Goal: Transaction & Acquisition: Purchase product/service

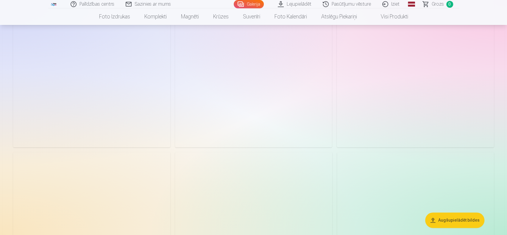
scroll to position [387, 0]
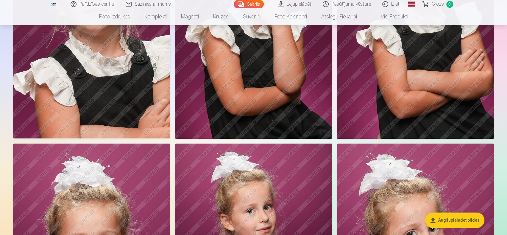
click at [272, 70] on img at bounding box center [253, 21] width 157 height 236
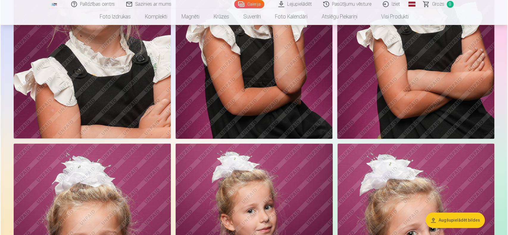
scroll to position [388, 0]
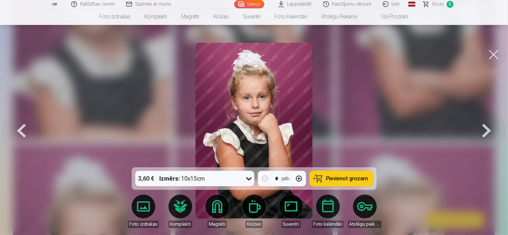
click at [248, 179] on icon at bounding box center [249, 179] width 6 height 3
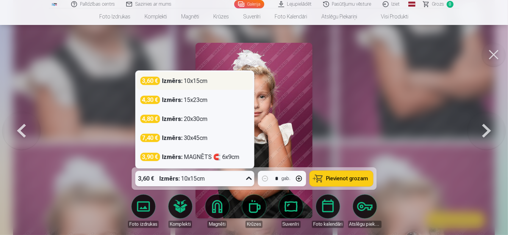
click at [152, 83] on div "3,60 €" at bounding box center [150, 81] width 20 height 8
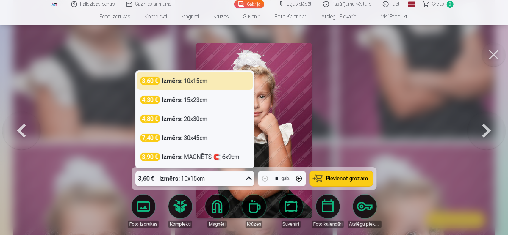
click at [249, 179] on icon at bounding box center [249, 179] width 10 height 10
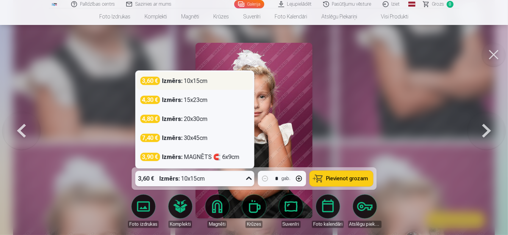
click at [186, 82] on div "Izmērs : 10x15cm" at bounding box center [185, 81] width 46 height 8
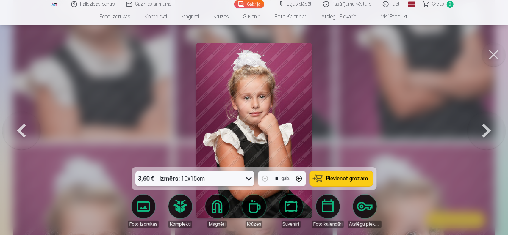
click at [349, 178] on span "Pievienot grozam" at bounding box center [347, 178] width 42 height 5
click at [483, 133] on button at bounding box center [487, 131] width 38 height 62
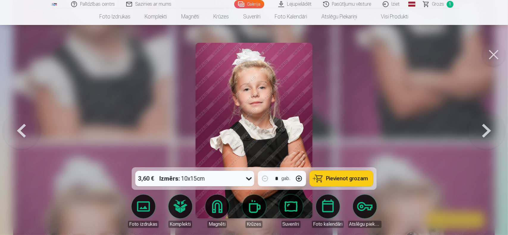
click at [483, 133] on button at bounding box center [487, 131] width 38 height 62
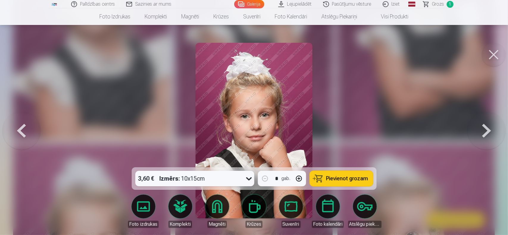
click at [21, 129] on button at bounding box center [21, 131] width 38 height 62
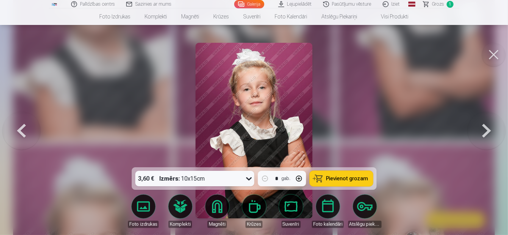
click at [340, 179] on span "Pievienot grozam" at bounding box center [347, 178] width 42 height 5
click at [485, 133] on button at bounding box center [487, 131] width 38 height 62
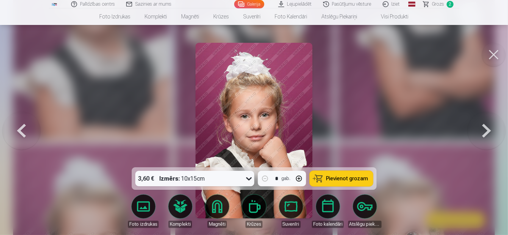
click at [485, 133] on button at bounding box center [487, 131] width 38 height 62
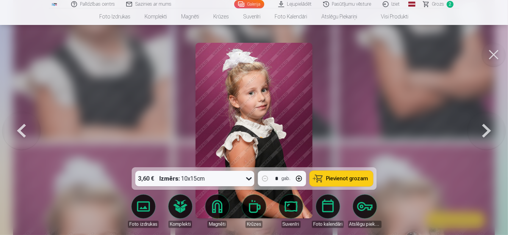
click at [485, 133] on button at bounding box center [487, 131] width 38 height 62
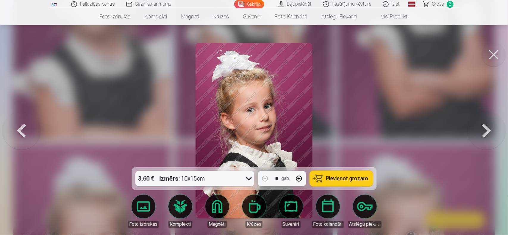
click at [22, 129] on button at bounding box center [21, 131] width 38 height 62
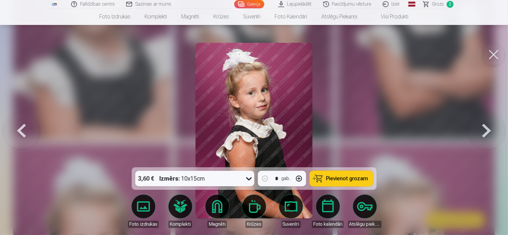
click at [328, 178] on span "Pievienot grozam" at bounding box center [347, 178] width 42 height 5
click at [490, 130] on button at bounding box center [487, 131] width 38 height 62
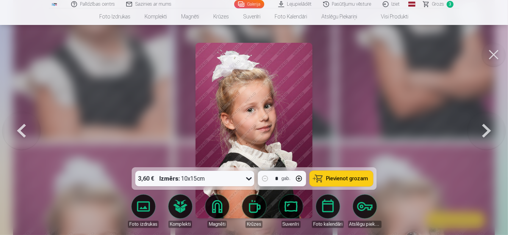
click at [490, 130] on button at bounding box center [487, 131] width 38 height 62
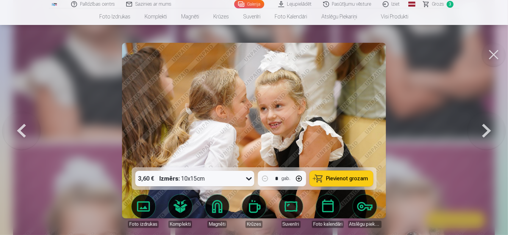
click at [490, 130] on button at bounding box center [487, 131] width 38 height 62
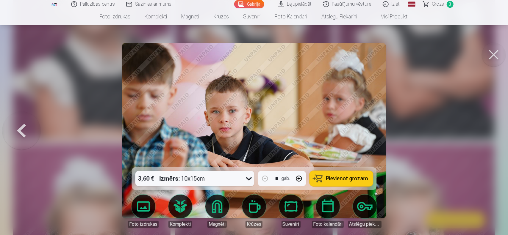
click at [494, 55] on button at bounding box center [494, 55] width 24 height 24
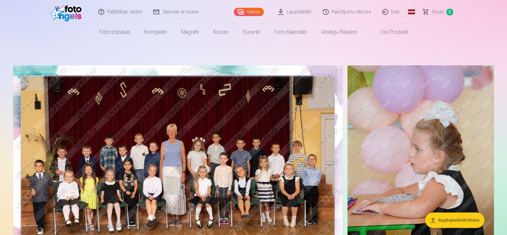
click at [209, 149] on img at bounding box center [178, 175] width 330 height 220
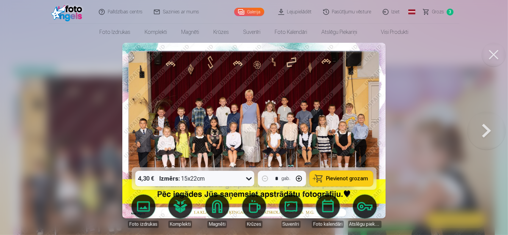
click at [248, 178] on icon at bounding box center [249, 179] width 10 height 10
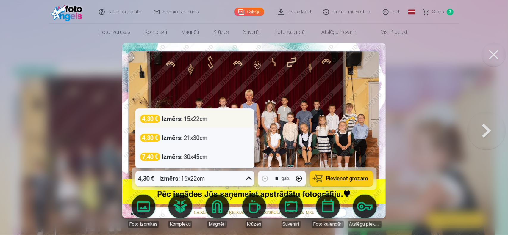
click at [175, 119] on strong "Izmērs :" at bounding box center [172, 119] width 21 height 8
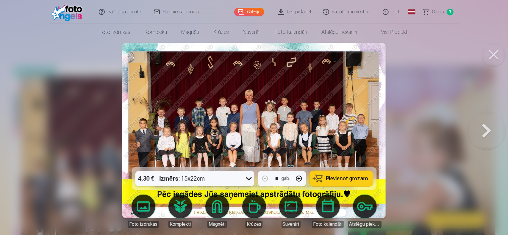
click at [348, 177] on span "Pievienot grozam" at bounding box center [347, 178] width 42 height 5
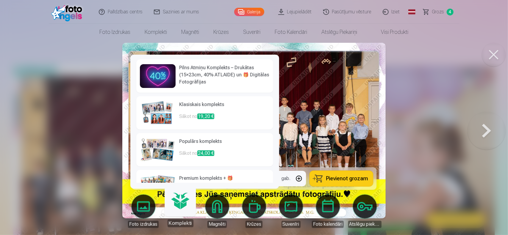
click at [179, 205] on link "Komplekti" at bounding box center [180, 209] width 37 height 37
click at [160, 117] on img at bounding box center [158, 113] width 36 height 24
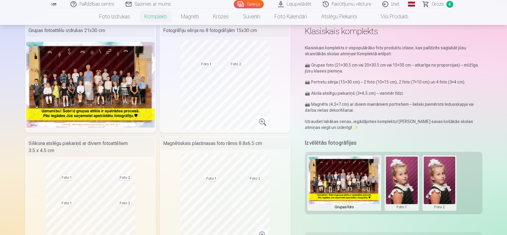
scroll to position [30, 0]
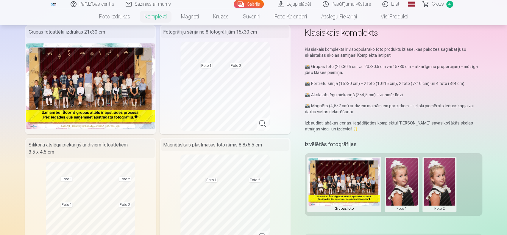
click at [403, 175] on button at bounding box center [402, 184] width 32 height 53
click at [411, 183] on button "Nomainiet foto" at bounding box center [401, 185] width 49 height 17
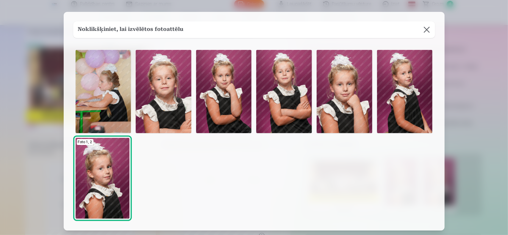
click at [223, 97] on img at bounding box center [224, 91] width 56 height 83
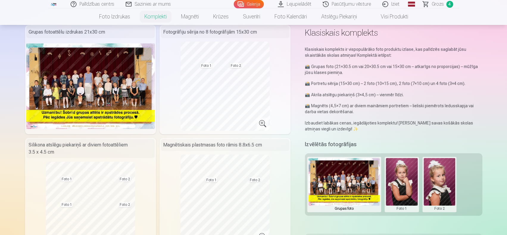
click at [439, 184] on button at bounding box center [440, 184] width 32 height 53
click at [439, 184] on button "Nomainiet foto" at bounding box center [439, 185] width 49 height 17
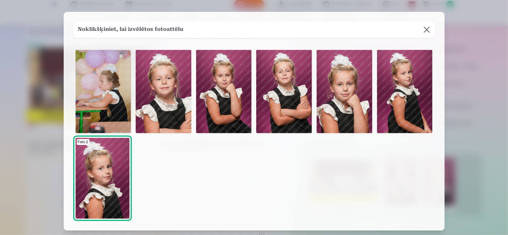
click at [280, 102] on img at bounding box center [284, 91] width 56 height 83
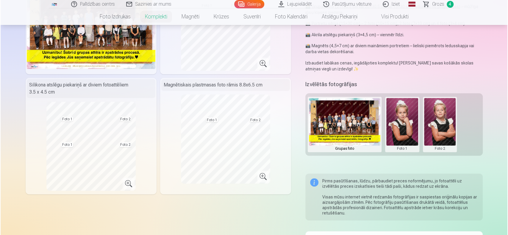
scroll to position [119, 0]
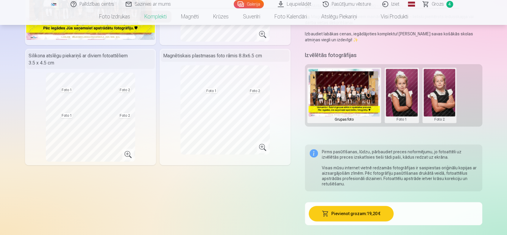
click at [376, 214] on button "Pievienot grozam : 19,20 €" at bounding box center [351, 213] width 85 height 15
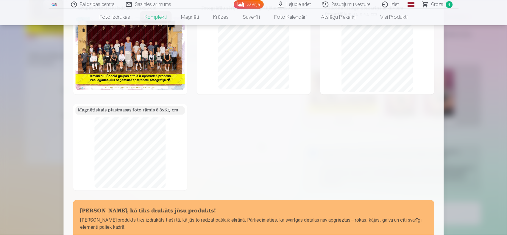
scroll to position [89, 0]
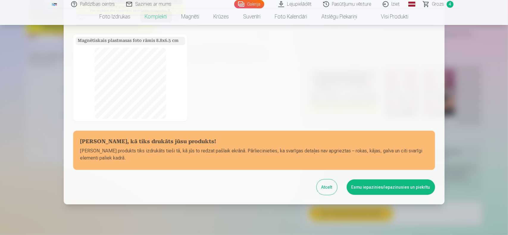
click at [388, 187] on button "Esmu iepazinies/iepazinusies un piekrītu" at bounding box center [391, 187] width 88 height 15
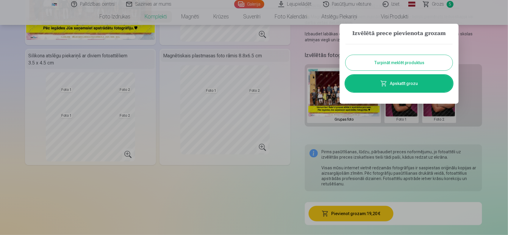
click at [254, 193] on div at bounding box center [254, 117] width 508 height 235
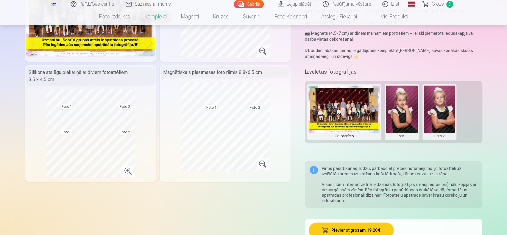
scroll to position [0, 0]
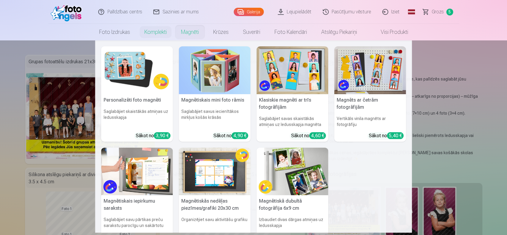
click at [189, 34] on link "Magnēti" at bounding box center [190, 32] width 32 height 17
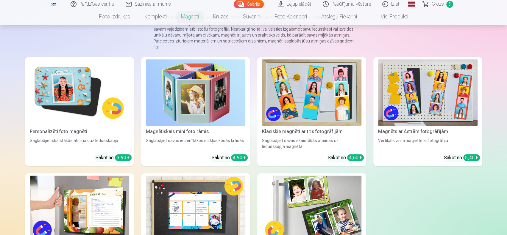
scroll to position [60, 0]
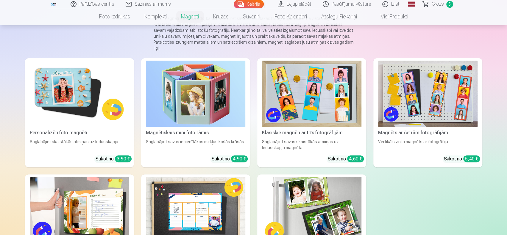
click at [77, 119] on img at bounding box center [79, 94] width 99 height 66
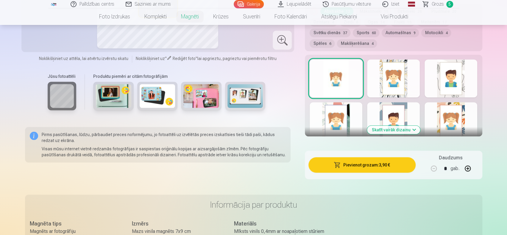
scroll to position [327, 0]
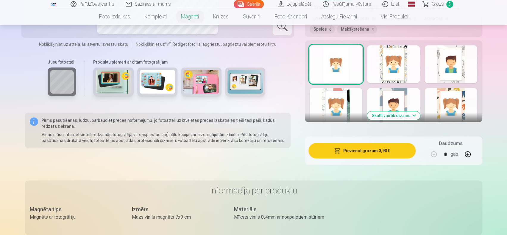
click at [397, 63] on div at bounding box center [393, 64] width 53 height 38
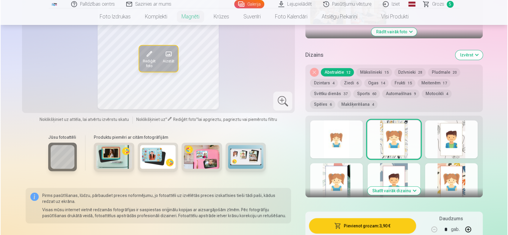
scroll to position [179, 0]
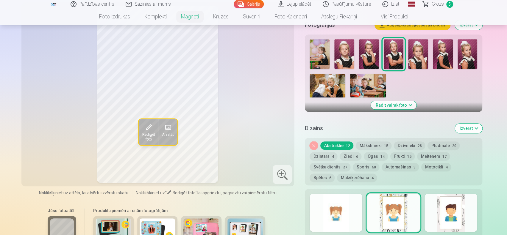
click at [152, 124] on span at bounding box center [148, 128] width 10 height 10
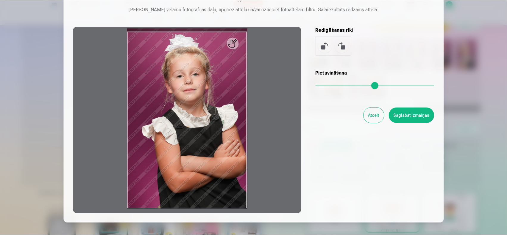
scroll to position [30, 0]
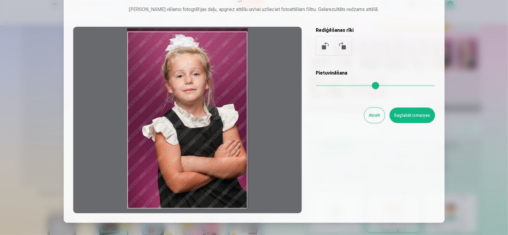
drag, startPoint x: 191, startPoint y: 137, endPoint x: 214, endPoint y: 129, distance: 24.7
click at [214, 129] on div at bounding box center [187, 120] width 229 height 187
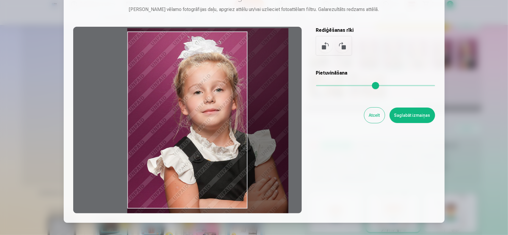
drag, startPoint x: 317, startPoint y: 86, endPoint x: 336, endPoint y: 85, distance: 19.4
click at [336, 85] on input "range" at bounding box center [375, 85] width 119 height 1
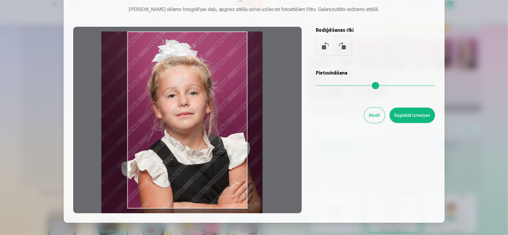
drag, startPoint x: 228, startPoint y: 162, endPoint x: 202, endPoint y: 169, distance: 26.9
click at [202, 169] on div at bounding box center [187, 120] width 229 height 187
type input "****"
click at [419, 117] on button "Saglabāt izmaiņas" at bounding box center [413, 115] width 46 height 15
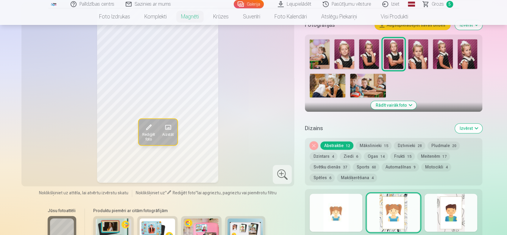
click at [170, 124] on span at bounding box center [168, 128] width 10 height 10
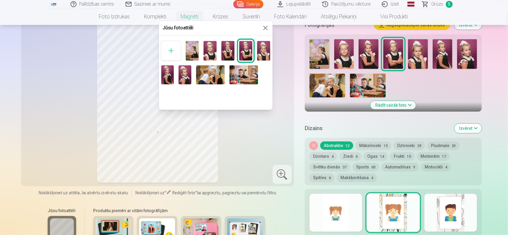
click at [267, 29] on button at bounding box center [265, 27] width 7 height 7
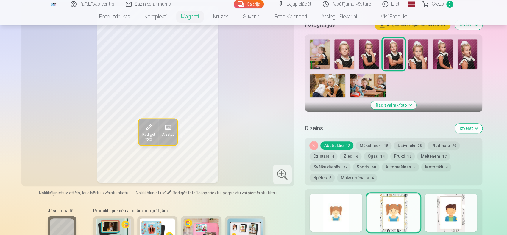
click at [321, 152] on button "Dzintars 4" at bounding box center [324, 156] width 28 height 8
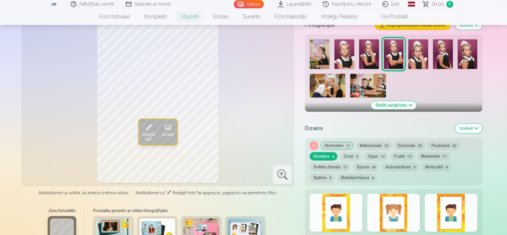
click at [367, 142] on button "Mākslinieki 15" at bounding box center [374, 146] width 36 height 8
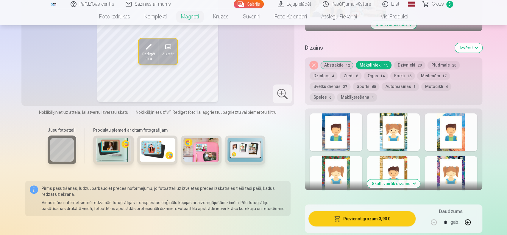
scroll to position [268, 0]
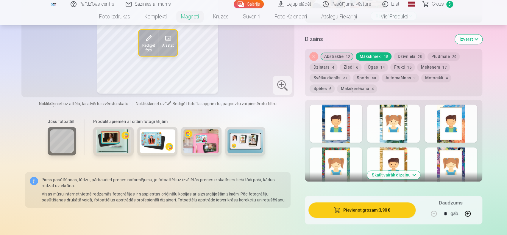
click at [411, 171] on button "Skatīt vairāk dizainu" at bounding box center [393, 175] width 53 height 8
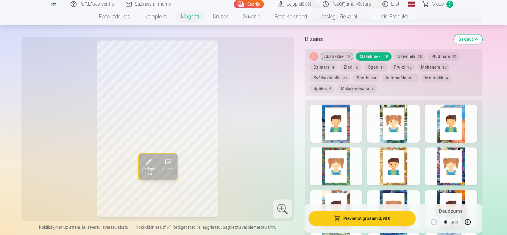
click at [325, 120] on div at bounding box center [336, 124] width 53 height 38
click at [376, 121] on div at bounding box center [393, 124] width 53 height 38
click at [402, 52] on button "Dzīvnieki 28" at bounding box center [409, 56] width 31 height 8
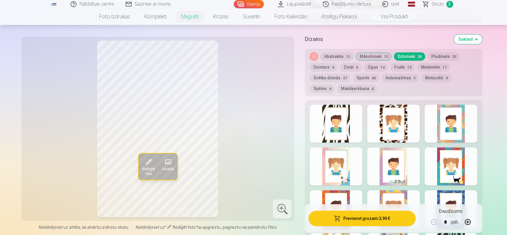
click at [439, 52] on button "Pludmale 20" at bounding box center [443, 56] width 32 height 8
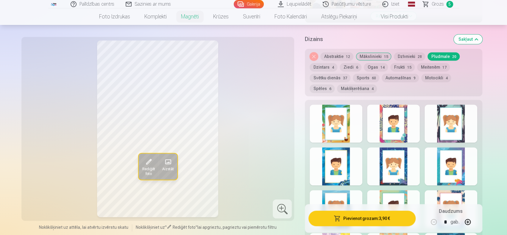
click at [329, 63] on button "Dzintars 4" at bounding box center [324, 67] width 28 height 8
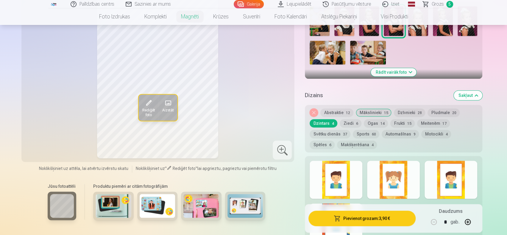
scroll to position [208, 0]
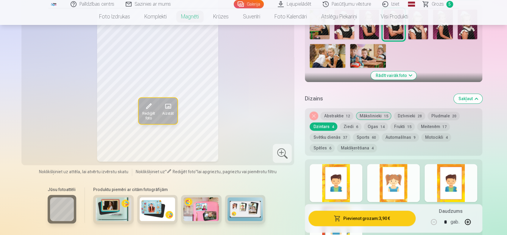
click at [314, 112] on button "Noņemiet dizainu" at bounding box center [314, 116] width 8 height 8
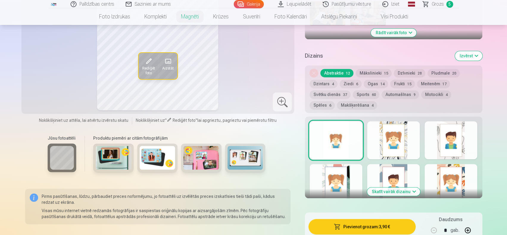
scroll to position [254, 0]
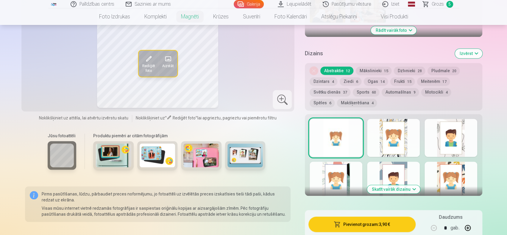
click at [330, 131] on div at bounding box center [336, 138] width 53 height 38
click at [368, 67] on button "Mākslinieki 15" at bounding box center [374, 71] width 36 height 8
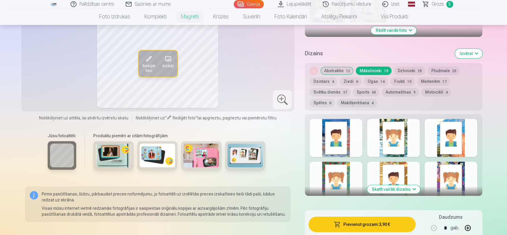
click at [378, 67] on button "Mākslinieki 15" at bounding box center [374, 71] width 36 height 8
click at [398, 77] on button "Frukti 15" at bounding box center [402, 81] width 24 height 8
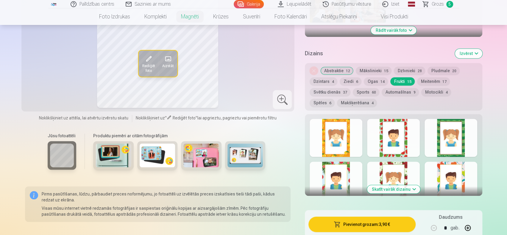
click at [395, 88] on button "Automašīnas 9" at bounding box center [400, 92] width 37 height 8
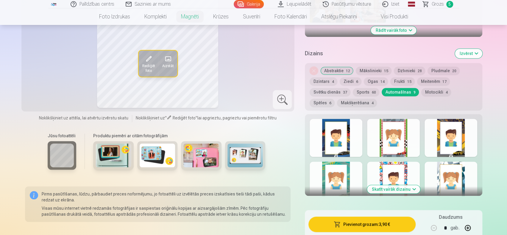
click at [359, 88] on button "Sports 60" at bounding box center [366, 92] width 26 height 8
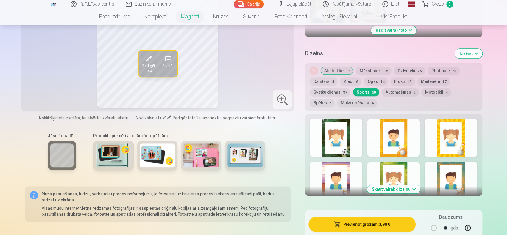
click at [326, 88] on button "Svētku dienās 37" at bounding box center [330, 92] width 41 height 8
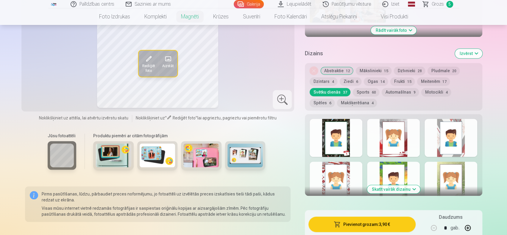
click at [391, 169] on div at bounding box center [393, 181] width 53 height 38
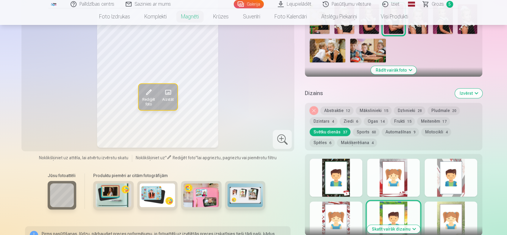
scroll to position [224, 0]
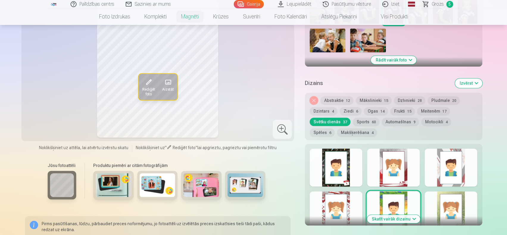
click at [451, 166] on div at bounding box center [451, 168] width 53 height 38
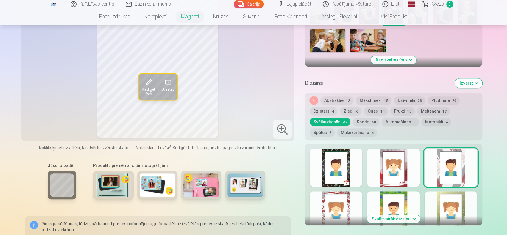
click at [396, 164] on div at bounding box center [393, 168] width 53 height 38
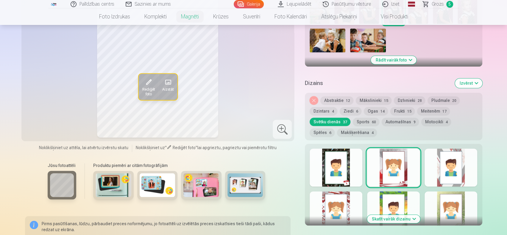
click at [335, 163] on div at bounding box center [336, 168] width 53 height 38
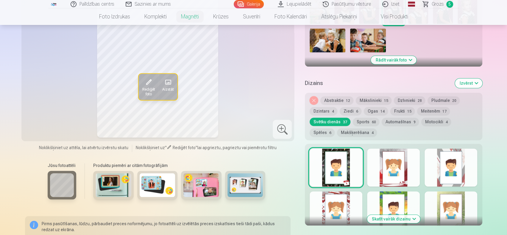
click at [457, 201] on div at bounding box center [451, 211] width 53 height 38
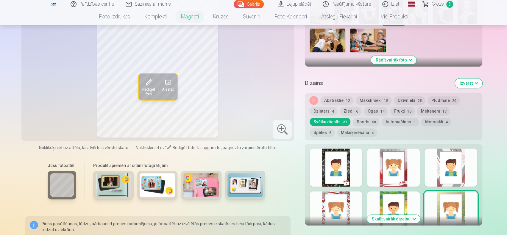
click at [413, 215] on button "Skatīt vairāk dizainu" at bounding box center [393, 219] width 53 height 8
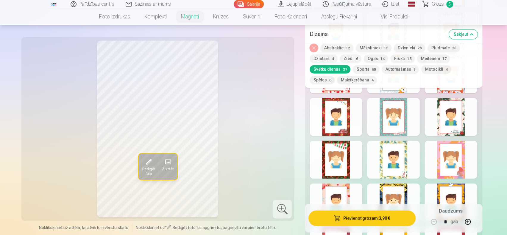
scroll to position [611, 0]
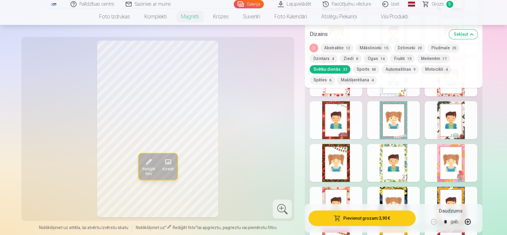
click at [341, 147] on div at bounding box center [336, 163] width 53 height 38
click at [446, 113] on div at bounding box center [451, 120] width 53 height 38
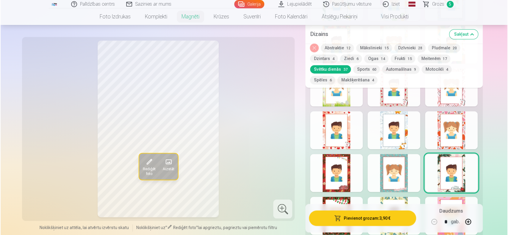
scroll to position [551, 0]
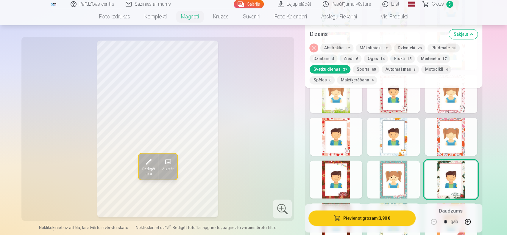
click at [452, 130] on div at bounding box center [451, 137] width 53 height 38
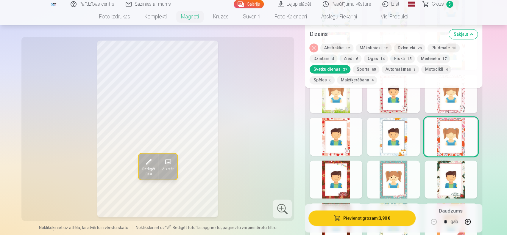
click at [400, 128] on div at bounding box center [393, 137] width 53 height 38
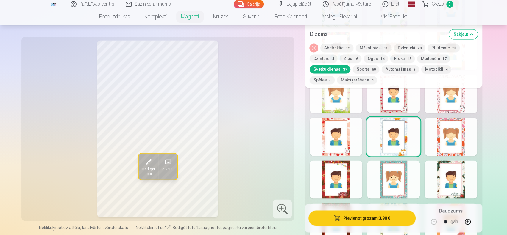
click at [467, 223] on button "button" at bounding box center [468, 222] width 14 height 14
type input "*"
click at [380, 214] on button "Pievienot grozam : 7,80 €" at bounding box center [361, 218] width 107 height 15
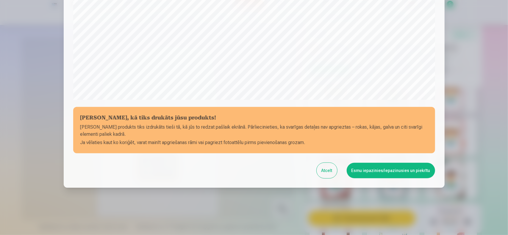
scroll to position [193, 0]
click at [377, 171] on button "Esmu iepazinies/iepazinusies un piekrītu" at bounding box center [391, 170] width 88 height 15
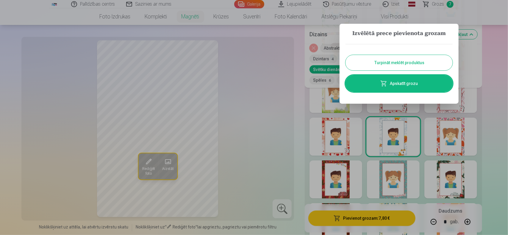
click at [411, 84] on link "Apskatīt grozu" at bounding box center [399, 83] width 107 height 17
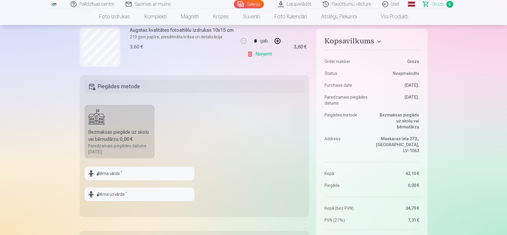
scroll to position [89, 0]
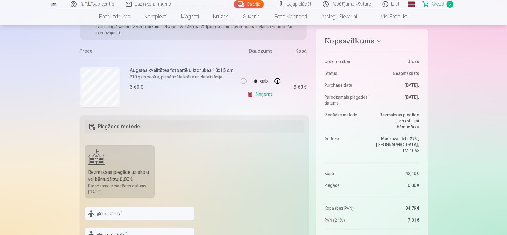
click at [174, 96] on div "Augstas kvalitātes fotoattēlu izdrukas 10x15 cm 210 gsm papīrs, piesātināta krā…" at bounding box center [159, 87] width 159 height 60
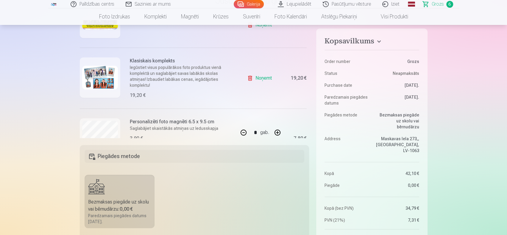
scroll to position [308, 0]
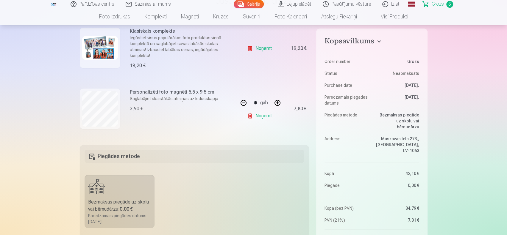
click at [248, 48] on link "Noņemt" at bounding box center [260, 49] width 27 height 12
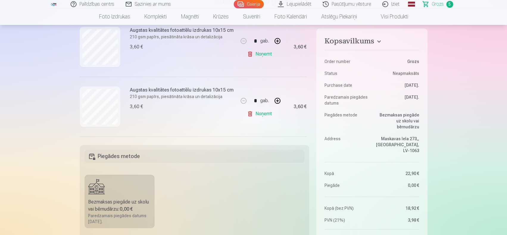
scroll to position [255, 0]
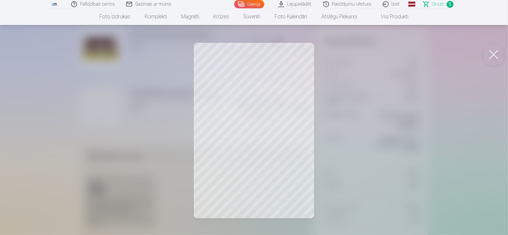
click at [258, 130] on div at bounding box center [254, 117] width 508 height 235
click at [501, 55] on button at bounding box center [494, 55] width 24 height 24
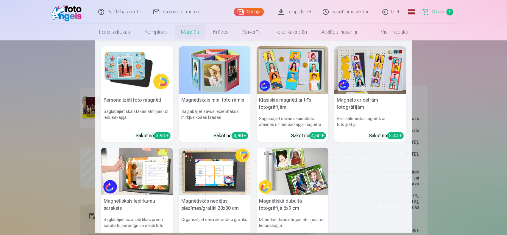
click at [188, 32] on link "Magnēti" at bounding box center [190, 32] width 32 height 17
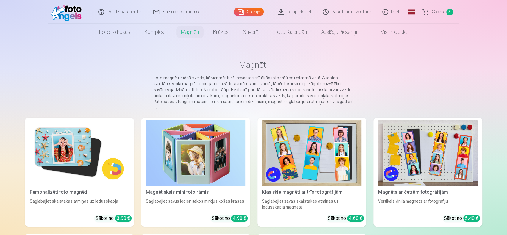
click at [65, 150] on img at bounding box center [79, 153] width 99 height 66
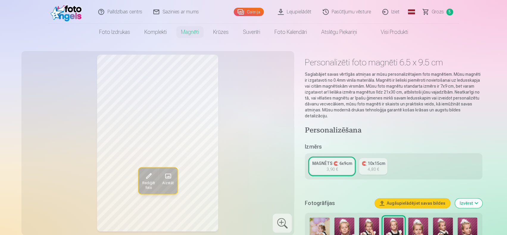
click at [168, 179] on span at bounding box center [168, 176] width 10 height 10
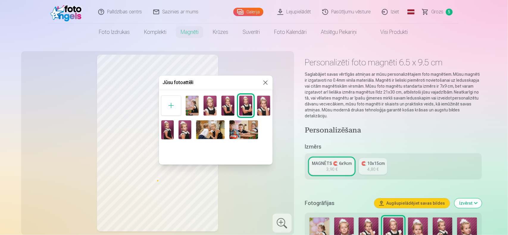
click at [183, 130] on img at bounding box center [185, 130] width 13 height 19
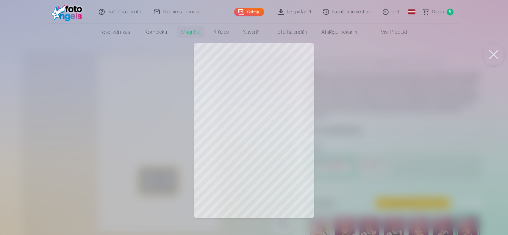
click at [493, 55] on button at bounding box center [494, 55] width 24 height 24
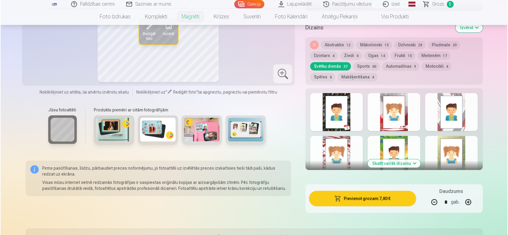
scroll to position [298, 0]
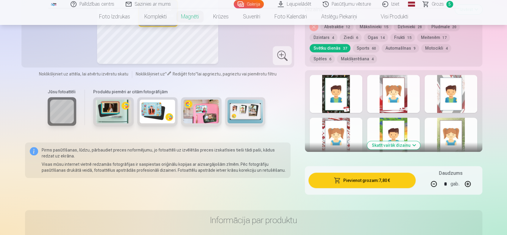
click at [366, 174] on button "Pievienot grozam : 7,80 €" at bounding box center [361, 180] width 107 height 15
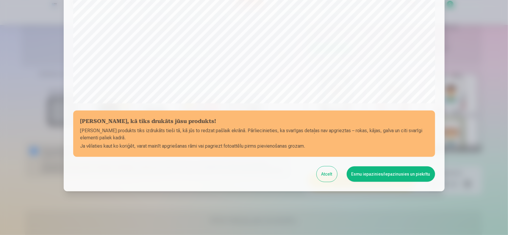
scroll to position [193, 0]
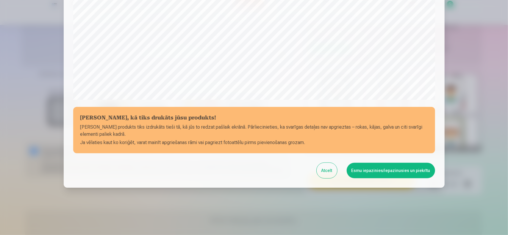
click at [401, 169] on button "Esmu iepazinies/iepazinusies un piekrītu" at bounding box center [391, 170] width 88 height 15
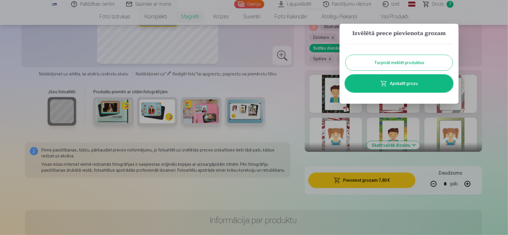
click at [407, 84] on link "Apskatīt grozu" at bounding box center [399, 83] width 107 height 17
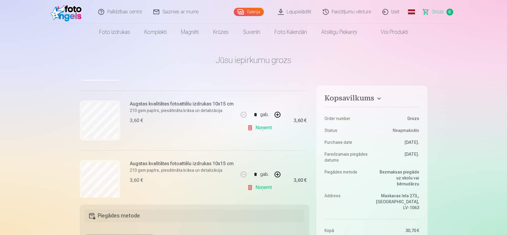
scroll to position [119, 0]
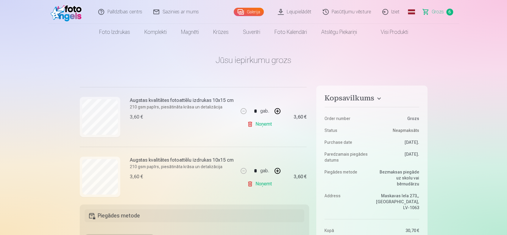
click at [257, 124] on link "Noņemt" at bounding box center [260, 124] width 27 height 12
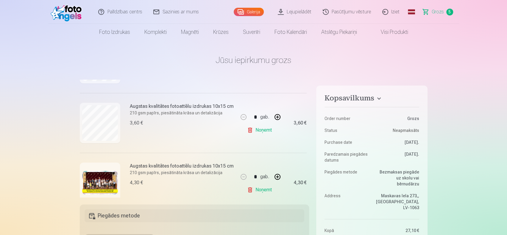
type input "*"
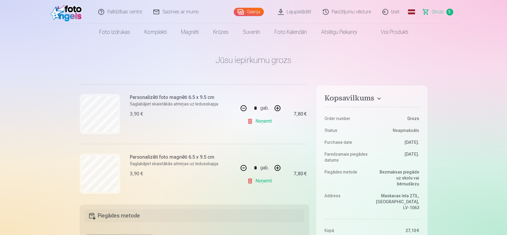
scroll to position [255, 0]
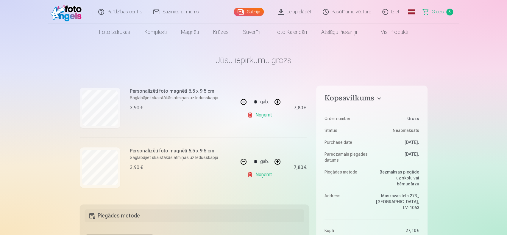
click at [258, 115] on link "Noņemt" at bounding box center [260, 115] width 27 height 12
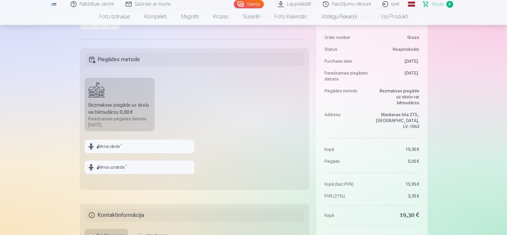
scroll to position [149, 0]
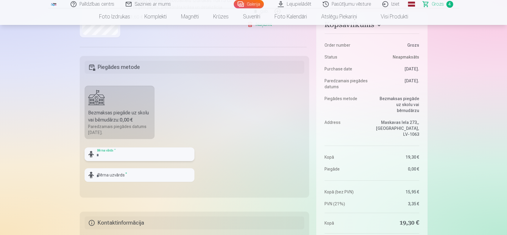
click at [118, 156] on input "text" at bounding box center [140, 155] width 110 height 14
type input "******"
type input "*****"
drag, startPoint x: 113, startPoint y: 155, endPoint x: 52, endPoint y: 141, distance: 63.5
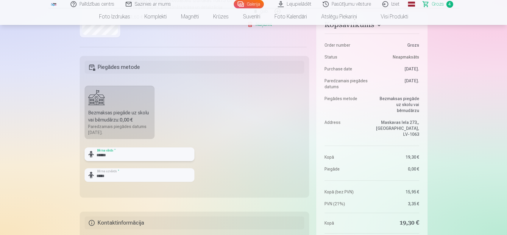
type input "******"
click at [284, 146] on fieldset "Piegādes metode Bezmaksas piegāde uz skolu vai bērnudārzu : 0,00 € Paredzamais …" at bounding box center [195, 127] width 230 height 142
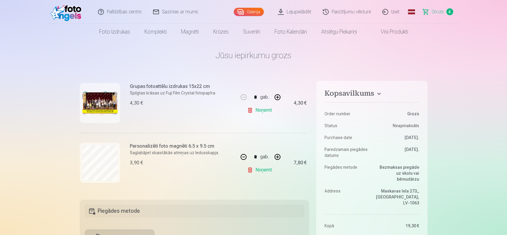
scroll to position [0, 0]
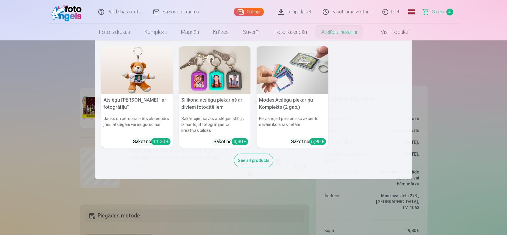
click at [345, 33] on link "Atslēgu piekariņi" at bounding box center [339, 32] width 50 height 17
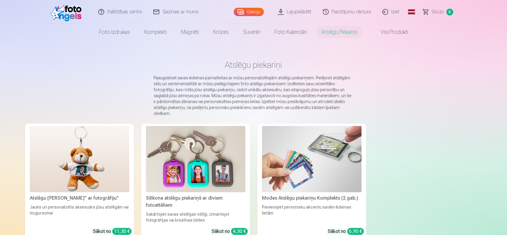
click at [343, 144] on img at bounding box center [311, 159] width 99 height 66
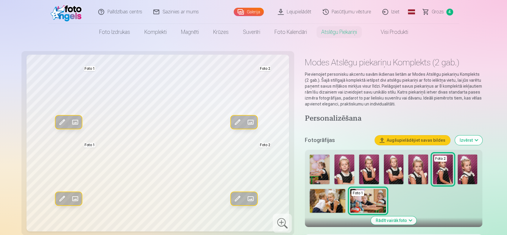
click at [348, 167] on img at bounding box center [344, 170] width 20 height 30
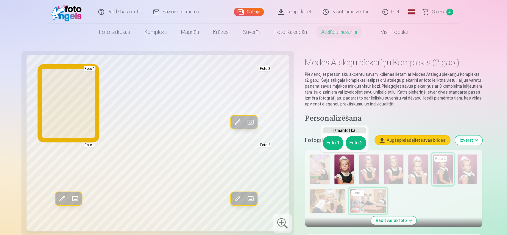
click at [332, 141] on button "Foto 1" at bounding box center [333, 143] width 21 height 14
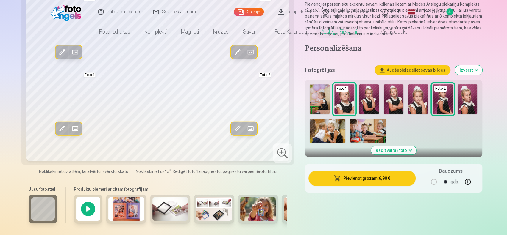
scroll to position [89, 0]
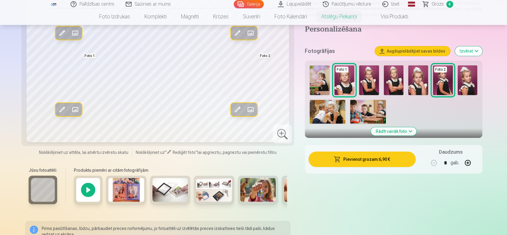
click at [369, 80] on img at bounding box center [369, 80] width 20 height 30
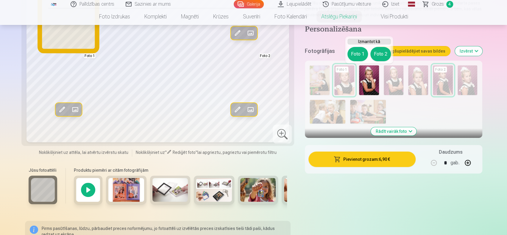
click at [357, 53] on button "Foto 1" at bounding box center [357, 54] width 21 height 14
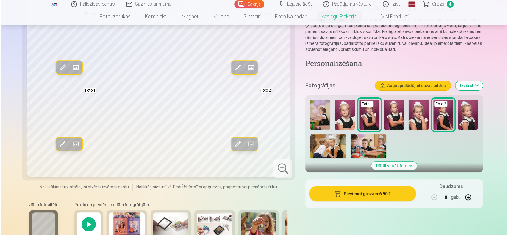
scroll to position [60, 0]
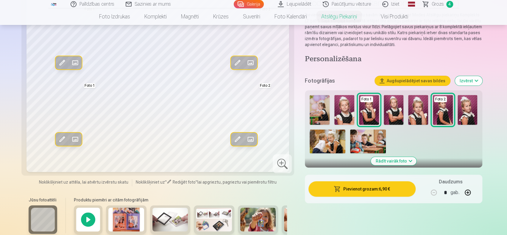
click at [386, 188] on button "Pievienot grozam : 6,90 €" at bounding box center [361, 189] width 107 height 15
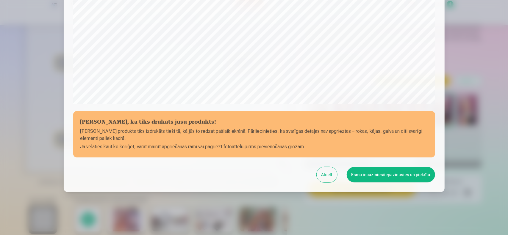
scroll to position [193, 0]
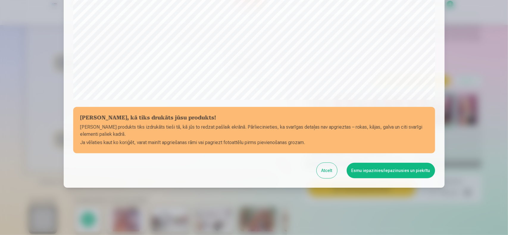
click at [392, 170] on button "Esmu iepazinies/iepazinusies un piekrītu" at bounding box center [391, 170] width 88 height 15
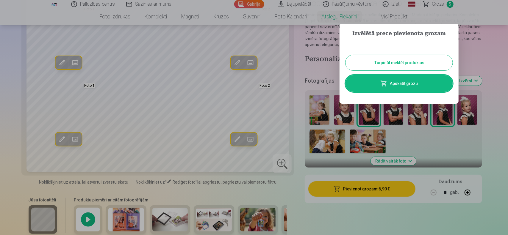
click at [405, 85] on link "Apskatīt grozu" at bounding box center [399, 83] width 107 height 17
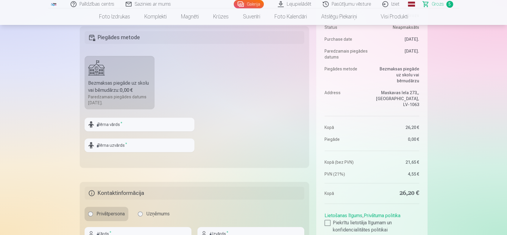
scroll to position [268, 0]
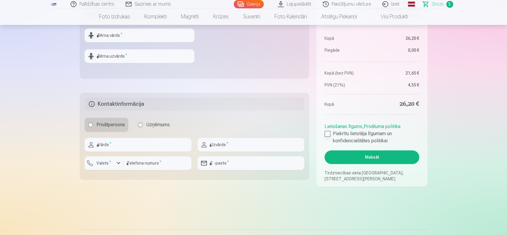
click at [328, 135] on div at bounding box center [327, 134] width 6 height 6
click at [135, 147] on input "text" at bounding box center [138, 145] width 107 height 14
type input "******"
type input "*****"
type input "********"
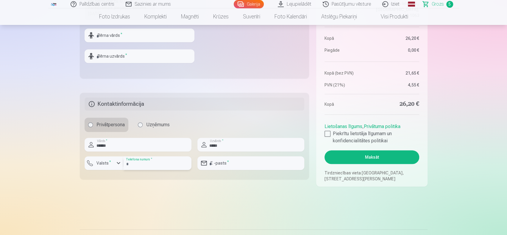
type input "**********"
click at [378, 160] on button "Maksāt" at bounding box center [371, 158] width 94 height 14
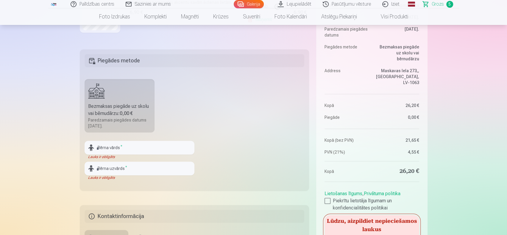
scroll to position [149, 0]
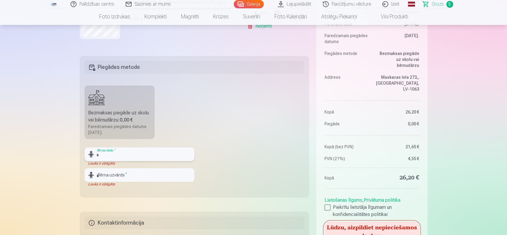
click at [163, 153] on input "text" at bounding box center [140, 155] width 110 height 14
type input "******"
type input "*****"
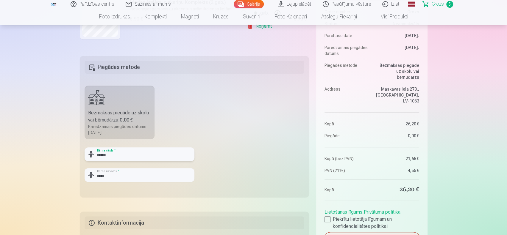
drag, startPoint x: 114, startPoint y: 157, endPoint x: 48, endPoint y: 149, distance: 66.8
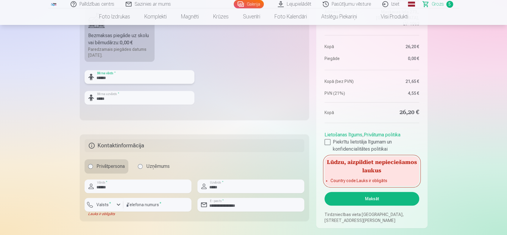
scroll to position [268, 0]
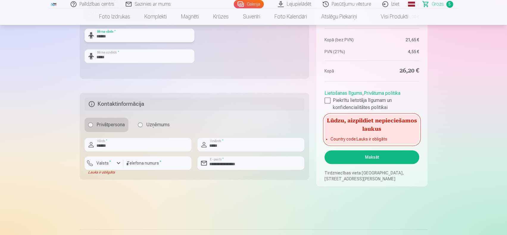
type input "******"
click at [372, 158] on button "Maksāt" at bounding box center [371, 158] width 94 height 14
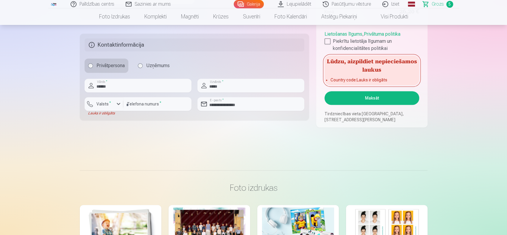
scroll to position [327, 0]
click at [118, 103] on div "button" at bounding box center [118, 103] width 7 height 7
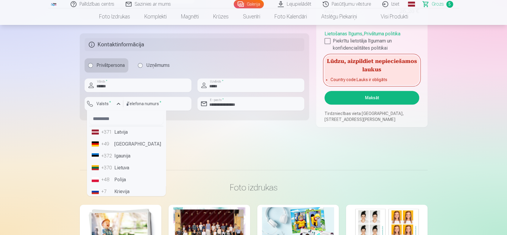
click at [117, 132] on li "+371 Latvija" at bounding box center [126, 133] width 74 height 12
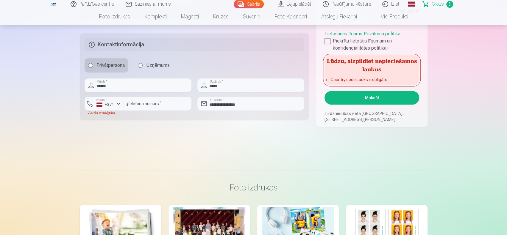
click at [376, 98] on button "Maksāt" at bounding box center [371, 98] width 94 height 14
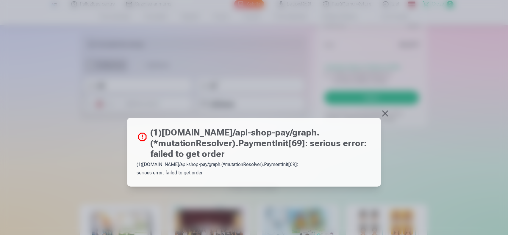
click at [385, 114] on button at bounding box center [385, 114] width 8 height 8
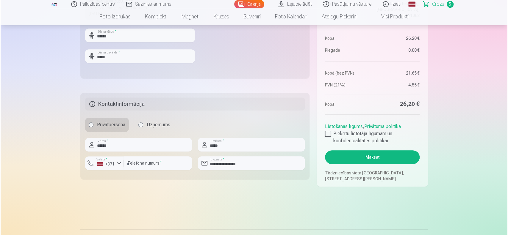
scroll to position [238, 0]
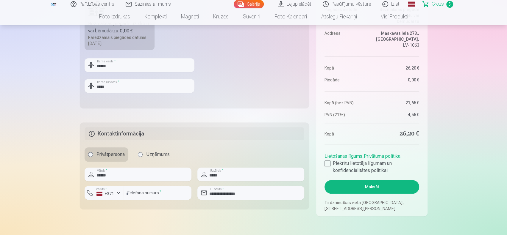
click at [371, 187] on button "Maksāt" at bounding box center [371, 187] width 94 height 14
